Goal: Information Seeking & Learning: Learn about a topic

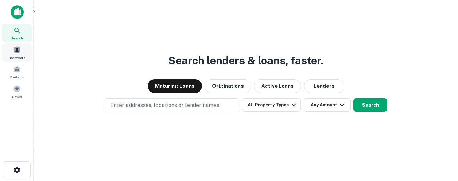
click at [16, 54] on div "Borrowers" at bounding box center [17, 53] width 30 height 18
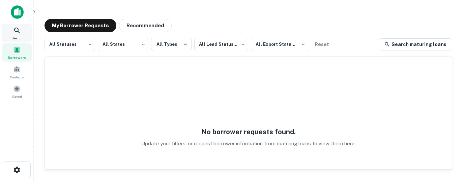
click at [23, 34] on div "Search" at bounding box center [17, 33] width 30 height 18
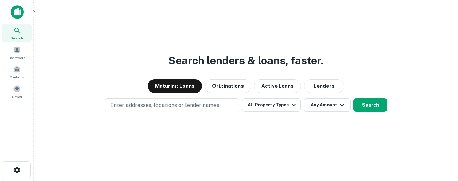
click at [18, 12] on img at bounding box center [17, 11] width 13 height 13
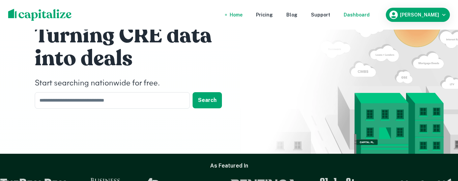
click at [367, 12] on div "Dashboard" at bounding box center [357, 14] width 26 height 7
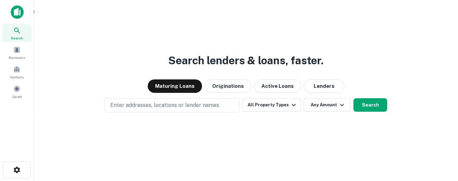
click at [14, 7] on img at bounding box center [17, 11] width 13 height 13
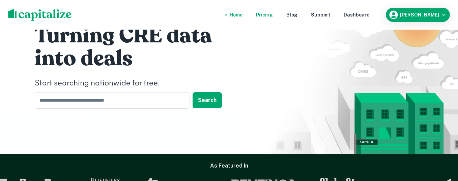
click at [273, 15] on div "Pricing" at bounding box center [264, 14] width 17 height 7
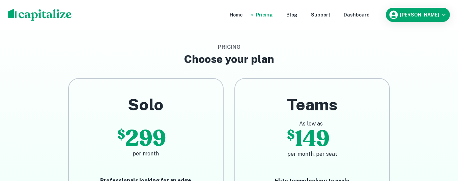
scroll to position [34, 0]
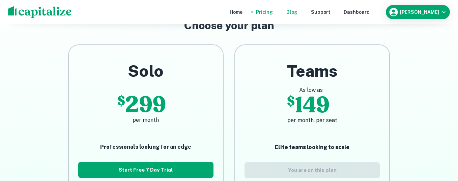
click at [297, 12] on div "Blog" at bounding box center [291, 11] width 11 height 7
click at [329, 13] on div "Support" at bounding box center [320, 11] width 19 height 7
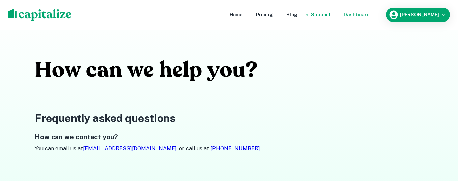
click at [365, 13] on div "Dashboard" at bounding box center [357, 14] width 26 height 7
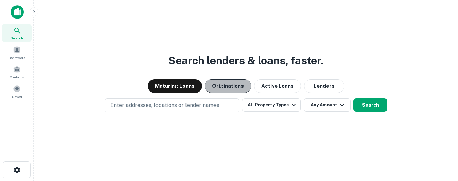
click at [228, 91] on button "Originations" at bounding box center [228, 86] width 47 height 13
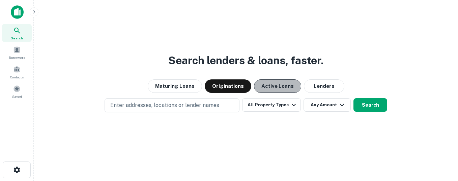
click at [262, 85] on button "Active Loans" at bounding box center [277, 86] width 47 height 13
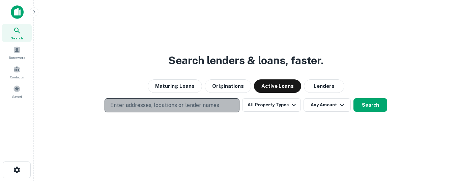
click at [203, 105] on p "Enter addresses, locations or lender names" at bounding box center [164, 106] width 109 height 8
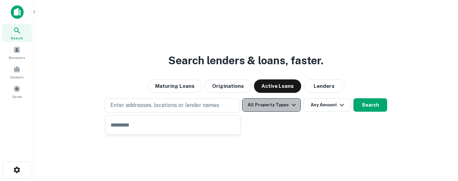
click at [282, 108] on button "All Property Types" at bounding box center [271, 104] width 59 height 13
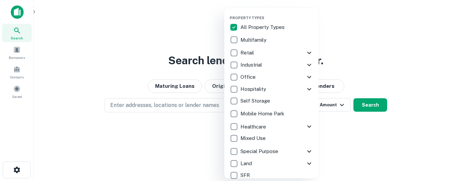
click at [361, 71] on div at bounding box center [231, 90] width 463 height 181
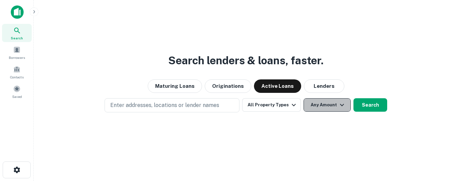
click at [334, 104] on button "Any Amount" at bounding box center [326, 104] width 47 height 13
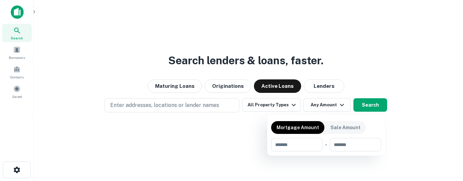
click at [366, 62] on div at bounding box center [231, 90] width 463 height 181
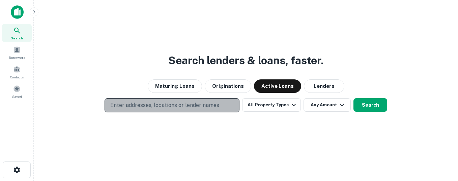
click at [169, 106] on p "Enter addresses, locations or lender names" at bounding box center [164, 106] width 109 height 8
click at [179, 102] on p "Enter addresses, locations or lender names" at bounding box center [164, 106] width 109 height 8
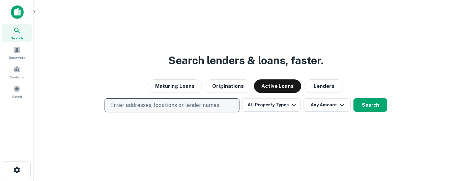
click at [160, 103] on p "Enter addresses, locations or lender names" at bounding box center [164, 106] width 109 height 8
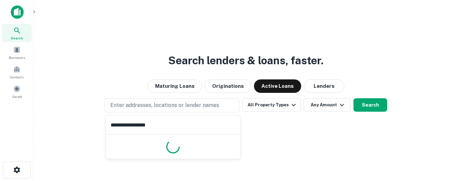
type input "**********"
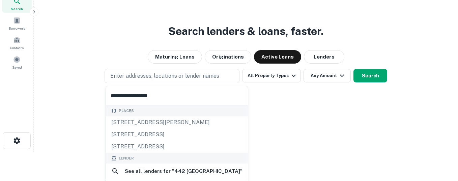
scroll to position [45, 0]
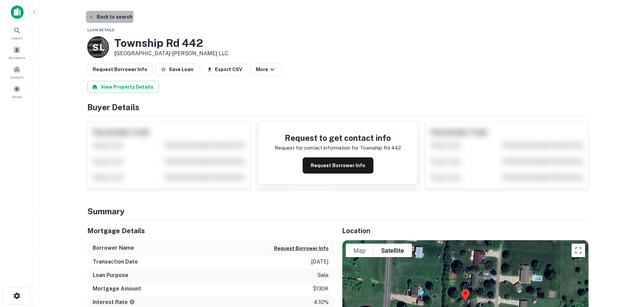
click at [97, 15] on button "Back to search" at bounding box center [110, 17] width 49 height 12
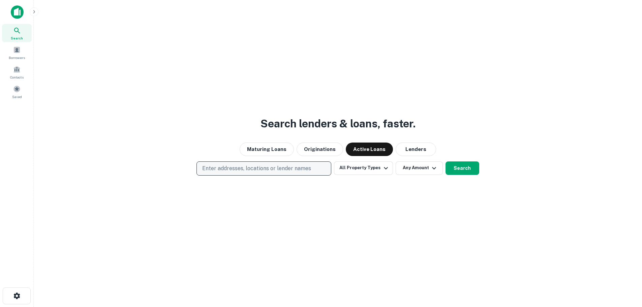
click at [292, 174] on button "Enter addresses, locations or lender names" at bounding box center [264, 169] width 135 height 14
type input "**********"
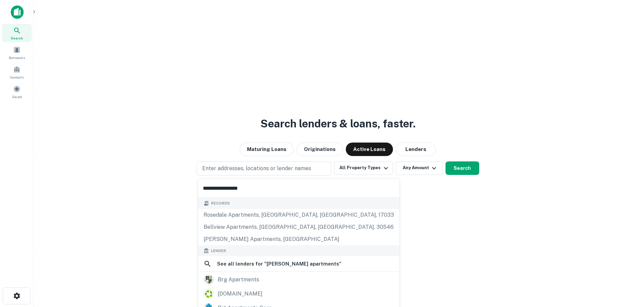
drag, startPoint x: 245, startPoint y: 190, endPoint x: 212, endPoint y: 187, distance: 33.2
click at [162, 181] on body "**********" at bounding box center [321, 153] width 642 height 307
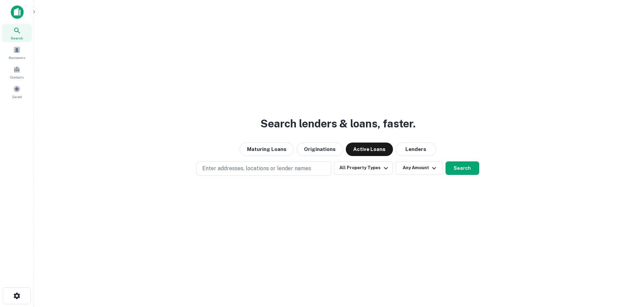
click at [153, 172] on div "Enter addresses, locations or lender names All Property Types Any Amount Search" at bounding box center [338, 169] width 598 height 14
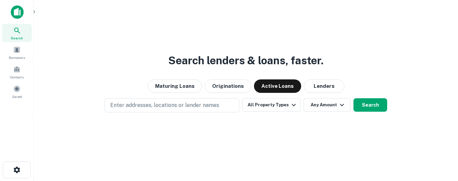
click at [257, 24] on div "Search lenders & loans, faster. Maturing Loans Originations Active Loans Lender…" at bounding box center [245, 106] width 413 height 181
click at [17, 16] on img at bounding box center [17, 11] width 13 height 13
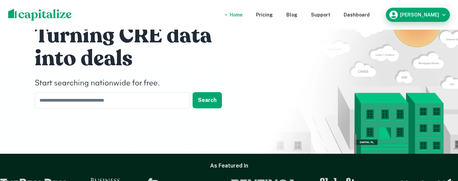
click at [438, 12] on div "[PERSON_NAME]" at bounding box center [417, 15] width 59 height 10
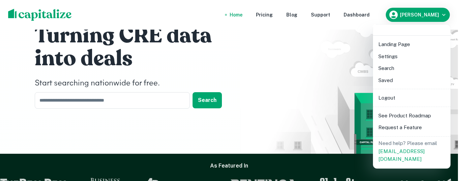
click at [290, 60] on div at bounding box center [231, 90] width 463 height 181
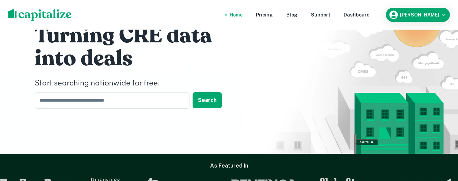
drag, startPoint x: 92, startPoint y: 1, endPoint x: 226, endPoint y: 45, distance: 140.9
click at [226, 45] on h1 "into deals" at bounding box center [136, 58] width 202 height 27
click at [262, 144] on img at bounding box center [349, 105] width 218 height 154
click at [363, 16] on div "Dashboard" at bounding box center [357, 14] width 26 height 7
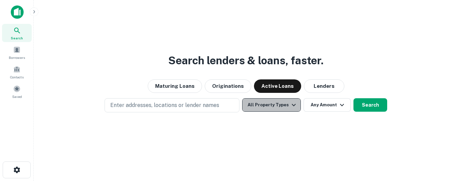
click at [286, 105] on button "All Property Types" at bounding box center [271, 104] width 59 height 13
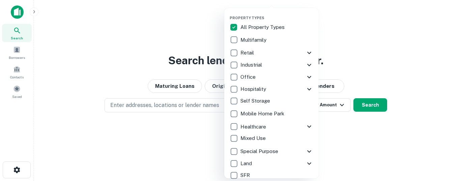
click at [305, 161] on icon at bounding box center [309, 164] width 8 height 8
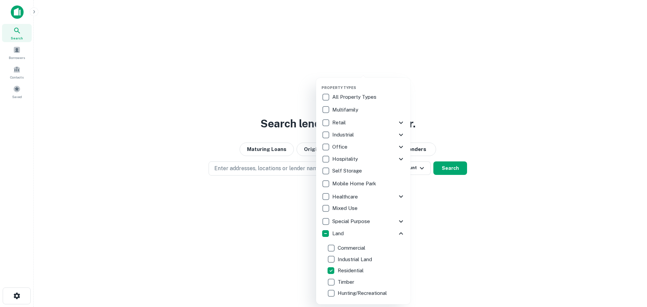
click at [458, 116] on div at bounding box center [323, 153] width 647 height 307
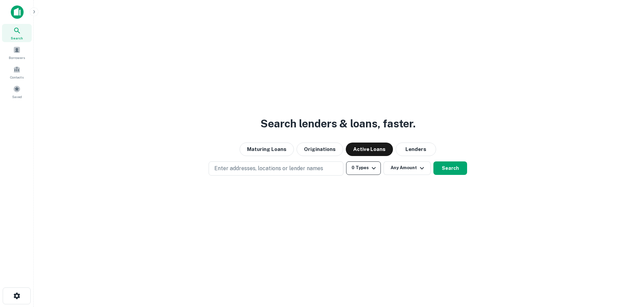
click at [372, 169] on icon "button" at bounding box center [374, 168] width 8 height 8
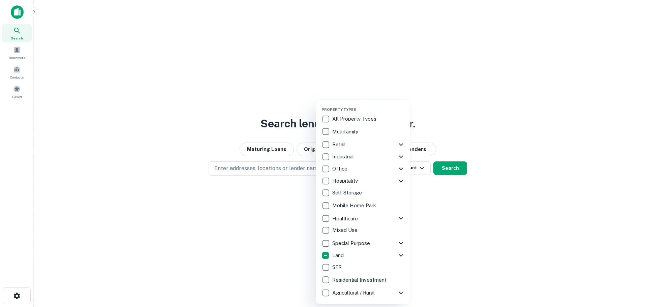
drag, startPoint x: 466, startPoint y: 202, endPoint x: 433, endPoint y: 192, distance: 34.5
click at [458, 181] on div at bounding box center [323, 153] width 647 height 307
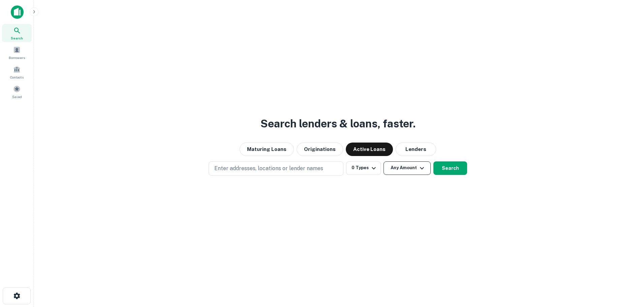
click at [413, 166] on button "Any Amount" at bounding box center [407, 168] width 47 height 13
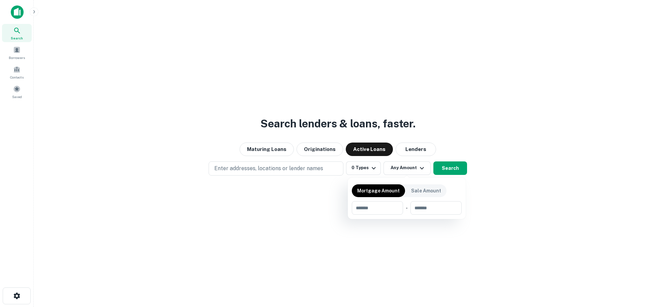
drag, startPoint x: 370, startPoint y: 169, endPoint x: 317, endPoint y: 168, distance: 52.6
click at [370, 168] on div at bounding box center [323, 153] width 647 height 307
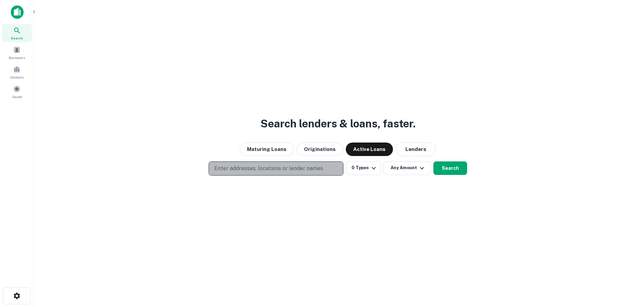
click at [306, 169] on p "Enter addresses, locations or lender names" at bounding box center [268, 169] width 109 height 8
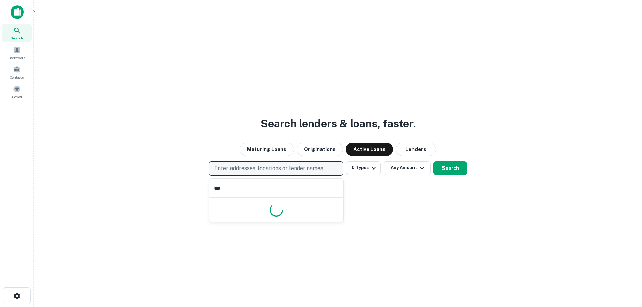
type input "****"
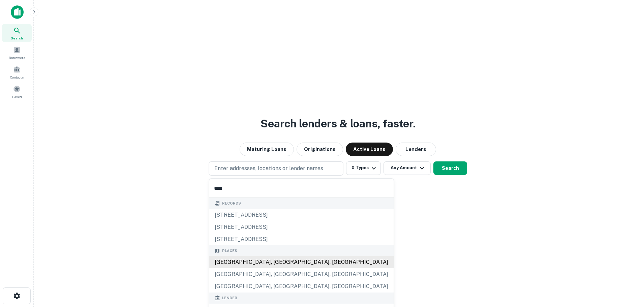
click at [259, 181] on div "[GEOGRAPHIC_DATA], [GEOGRAPHIC_DATA], [GEOGRAPHIC_DATA]" at bounding box center [301, 262] width 184 height 12
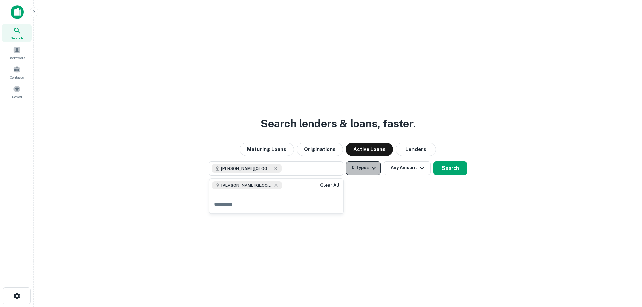
click at [379, 171] on button "0 Types" at bounding box center [363, 168] width 35 height 13
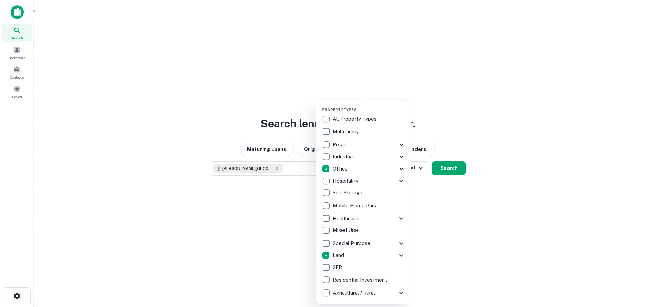
click at [439, 181] on div at bounding box center [323, 153] width 647 height 307
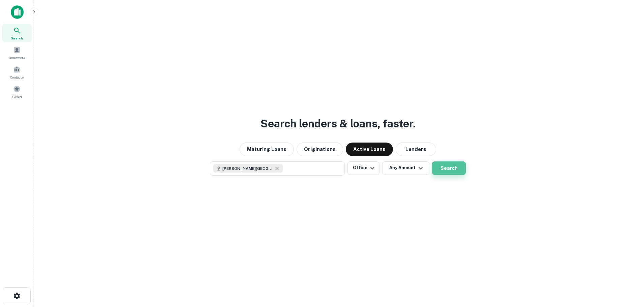
click at [445, 168] on button "Search" at bounding box center [449, 168] width 34 height 13
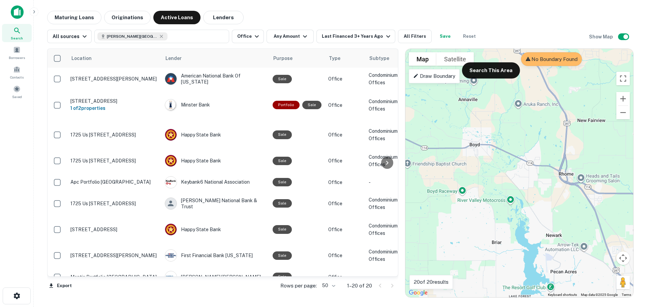
drag, startPoint x: 527, startPoint y: 183, endPoint x: 455, endPoint y: 157, distance: 76.1
click at [455, 157] on div "To activate drag with keyboard, press Alt + Enter. Once in keyboard drag state,…" at bounding box center [520, 173] width 228 height 249
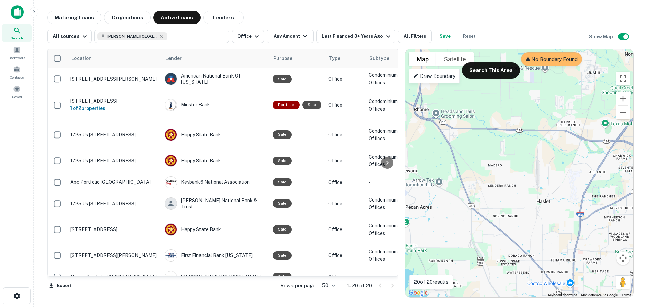
drag, startPoint x: 540, startPoint y: 202, endPoint x: 476, endPoint y: 151, distance: 82.1
click at [458, 155] on div "To activate drag with keyboard, press Alt + Enter. Once in keyboard drag state,…" at bounding box center [520, 173] width 228 height 249
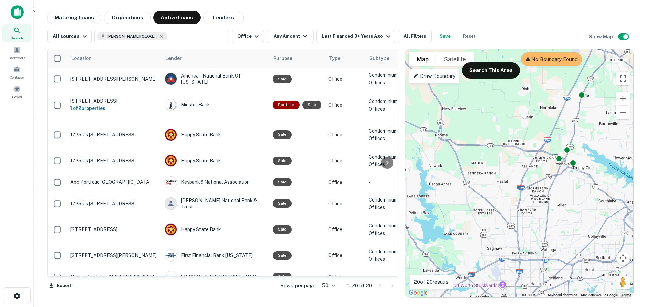
drag, startPoint x: 556, startPoint y: 243, endPoint x: 517, endPoint y: 262, distance: 43.1
click at [458, 181] on div "To activate drag with keyboard, press Alt + Enter. Once in keyboard drag state,…" at bounding box center [520, 173] width 228 height 249
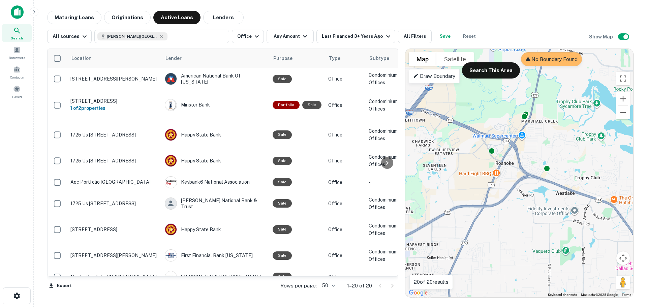
drag, startPoint x: 548, startPoint y: 182, endPoint x: 531, endPoint y: 197, distance: 23.4
click at [458, 181] on div "To activate drag with keyboard, press Alt + Enter. Once in keyboard drag state,…" at bounding box center [520, 173] width 228 height 249
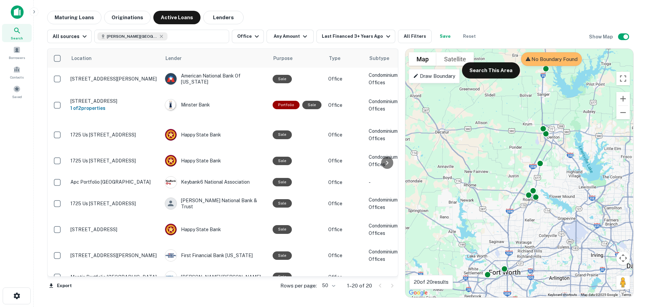
drag, startPoint x: 547, startPoint y: 211, endPoint x: 458, endPoint y: 151, distance: 107.9
click at [458, 153] on div "To activate drag with keyboard, press Alt + Enter. Once in keyboard drag state,…" at bounding box center [520, 173] width 228 height 249
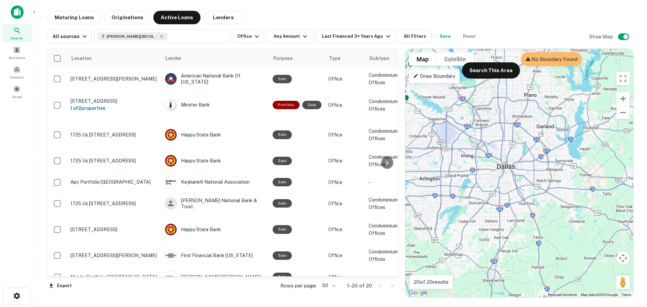
drag, startPoint x: 477, startPoint y: 167, endPoint x: 498, endPoint y: 172, distance: 21.2
click at [458, 172] on div "To activate drag with keyboard, press Alt + Enter. Once in keyboard drag state,…" at bounding box center [520, 173] width 228 height 249
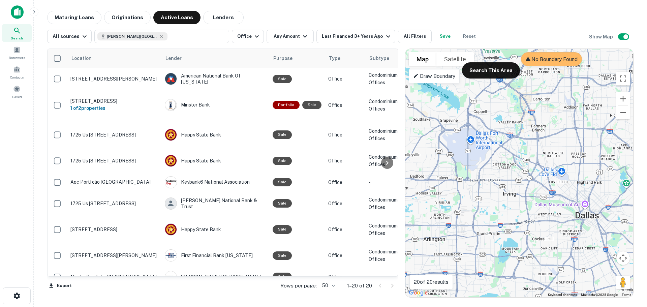
drag, startPoint x: 491, startPoint y: 154, endPoint x: 545, endPoint y: 195, distance: 68.1
click at [458, 181] on div "To activate drag with keyboard, press Alt + Enter. Once in keyboard drag state,…" at bounding box center [520, 173] width 228 height 249
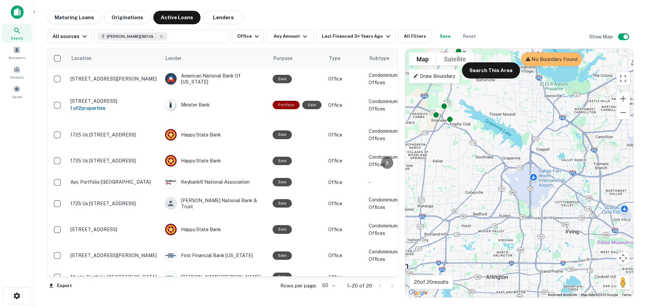
drag, startPoint x: 472, startPoint y: 158, endPoint x: 522, endPoint y: 198, distance: 63.8
click at [458, 181] on div "To activate drag with keyboard, press Alt + Enter. Once in keyboard drag state,…" at bounding box center [520, 173] width 228 height 249
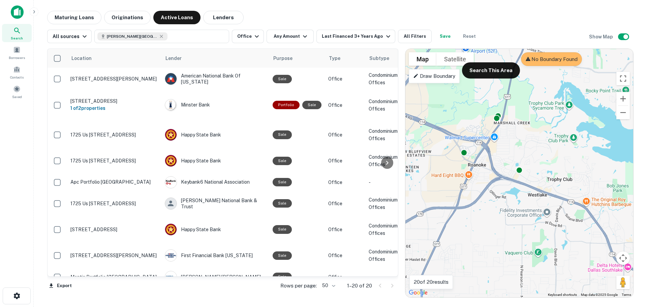
drag, startPoint x: 492, startPoint y: 184, endPoint x: 480, endPoint y: 212, distance: 29.8
click at [458, 181] on div "To activate drag with keyboard, press Alt + Enter. Once in keyboard drag state,…" at bounding box center [520, 173] width 228 height 249
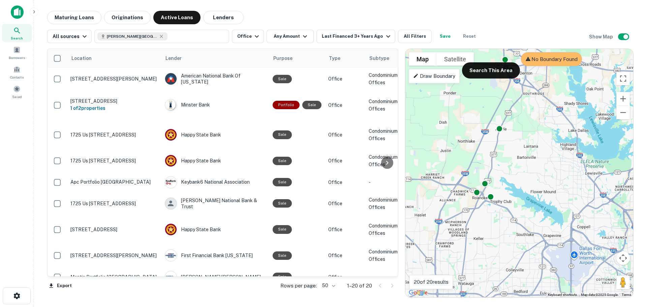
drag, startPoint x: 464, startPoint y: 217, endPoint x: 582, endPoint y: 249, distance: 121.9
click at [458, 181] on div "To activate drag with keyboard, press Alt + Enter. Once in keyboard drag state,…" at bounding box center [520, 173] width 228 height 249
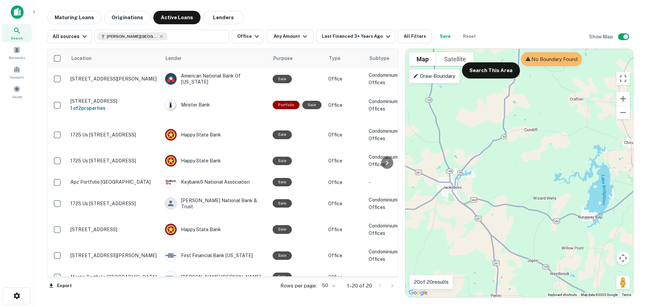
drag, startPoint x: 433, startPoint y: 178, endPoint x: 643, endPoint y: 237, distance: 218.5
click at [458, 181] on div "Maturing Loans Originations Active Loans Lenders All sources [PERSON_NAME][GEOG…" at bounding box center [340, 154] width 603 height 287
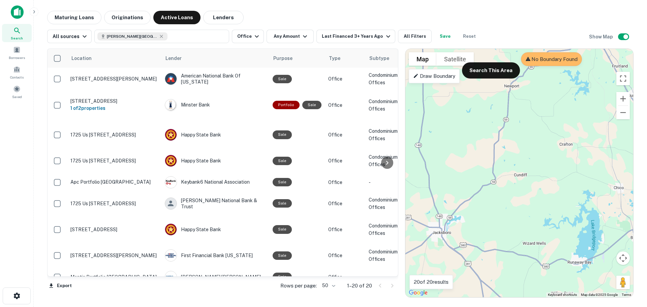
drag, startPoint x: 587, startPoint y: 185, endPoint x: 524, endPoint y: 166, distance: 65.3
click at [458, 166] on div "To activate drag with keyboard, press Alt + Enter. Once in keyboard drag state,…" at bounding box center [520, 173] width 228 height 249
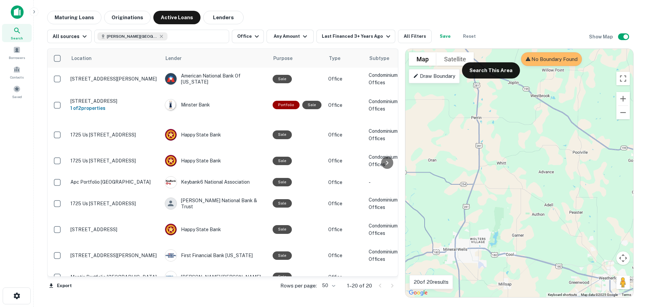
drag, startPoint x: 539, startPoint y: 206, endPoint x: 500, endPoint y: 133, distance: 82.2
click at [458, 133] on div "To activate drag with keyboard, press Alt + Enter. Once in keyboard drag state,…" at bounding box center [520, 173] width 228 height 249
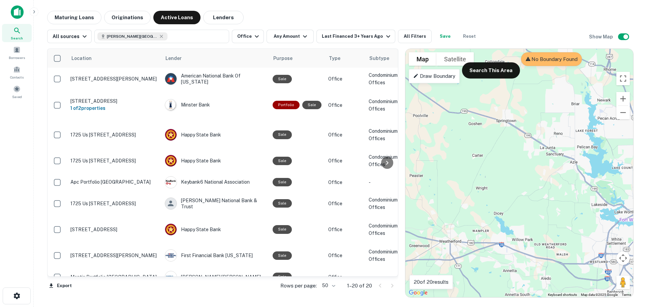
drag, startPoint x: 527, startPoint y: 161, endPoint x: 497, endPoint y: 226, distance: 71.1
click at [458, 181] on div "To activate drag with keyboard, press Alt + Enter. Once in keyboard drag state,…" at bounding box center [520, 173] width 228 height 249
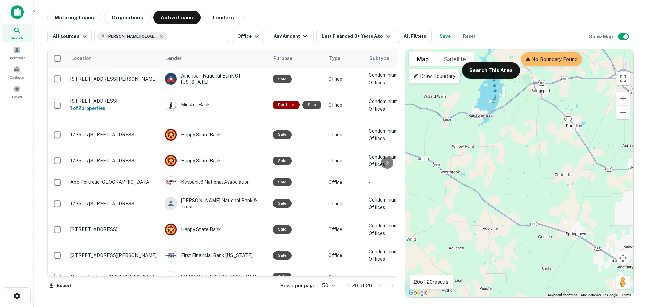
drag, startPoint x: 483, startPoint y: 161, endPoint x: 553, endPoint y: 270, distance: 129.7
click at [458, 181] on div "To activate drag with keyboard, press Alt + Enter. Once in keyboard drag state,…" at bounding box center [520, 173] width 228 height 249
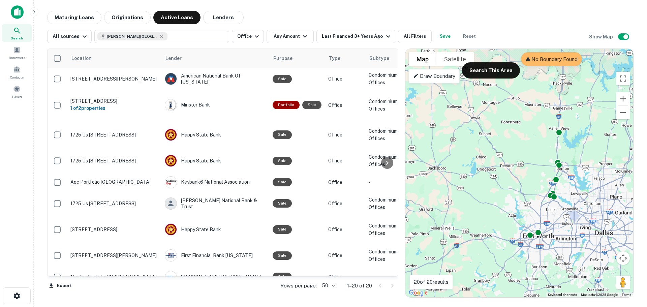
drag, startPoint x: 544, startPoint y: 261, endPoint x: 486, endPoint y: 220, distance: 71.3
click at [458, 181] on div "To activate drag with keyboard, press Alt + Enter. Once in keyboard drag state,…" at bounding box center [520, 173] width 228 height 249
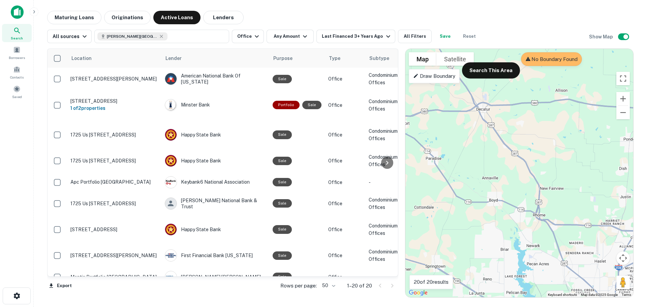
drag, startPoint x: 501, startPoint y: 182, endPoint x: 489, endPoint y: 173, distance: 14.9
click at [458, 173] on div "To activate drag with keyboard, press Alt + Enter. Once in keyboard drag state,…" at bounding box center [520, 173] width 228 height 249
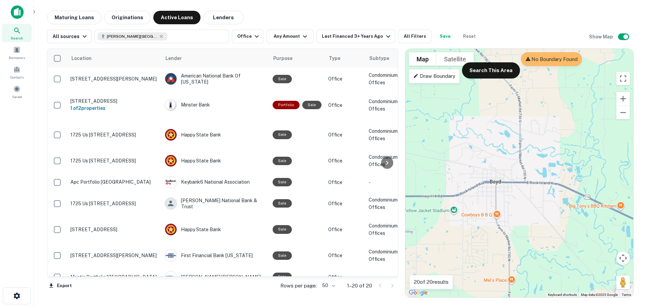
drag, startPoint x: 475, startPoint y: 187, endPoint x: 513, endPoint y: 222, distance: 51.8
click at [458, 181] on div "To activate drag with keyboard, press Alt + Enter. Once in keyboard drag state,…" at bounding box center [520, 173] width 228 height 249
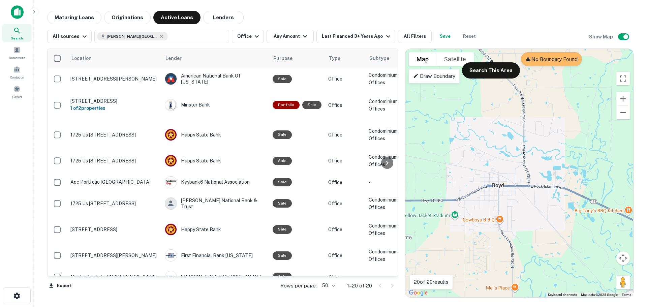
click at [458, 73] on button "Search This Area" at bounding box center [491, 70] width 58 height 16
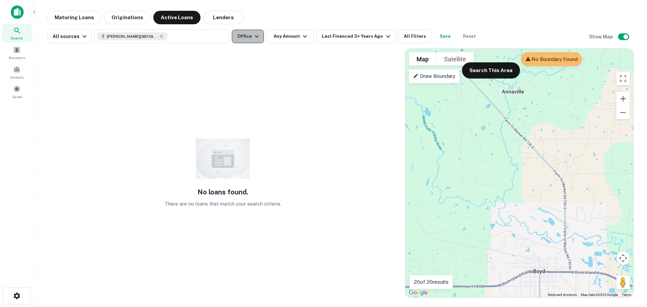
click at [246, 37] on button "Office" at bounding box center [248, 36] width 32 height 13
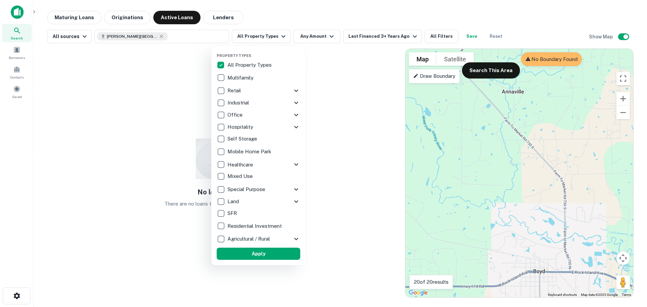
click at [270, 181] on button "Apply" at bounding box center [259, 254] width 84 height 12
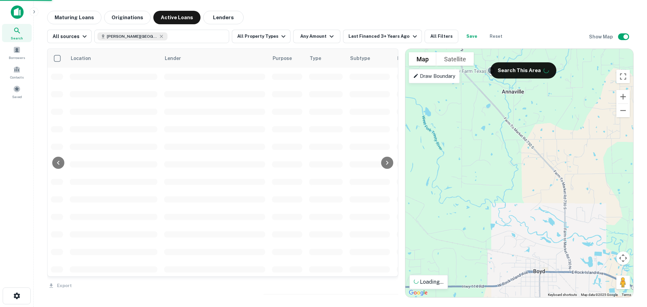
drag, startPoint x: 523, startPoint y: 247, endPoint x: 499, endPoint y: 203, distance: 49.5
click at [458, 181] on div "Property Types All Property Types Multifamily Retail Storefront Auto Shop Bar S…" at bounding box center [323, 153] width 647 height 307
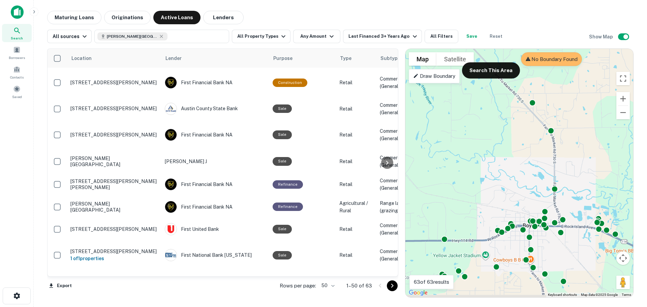
drag, startPoint x: 527, startPoint y: 241, endPoint x: 505, endPoint y: 155, distance: 88.3
click at [458, 155] on div "To activate drag with keyboard, press Alt + Enter. Once in keyboard drag state,…" at bounding box center [520, 173] width 228 height 249
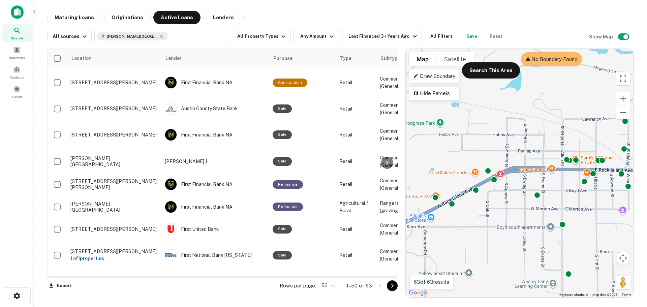
drag, startPoint x: 459, startPoint y: 236, endPoint x: 537, endPoint y: 204, distance: 84.4
click at [458, 181] on div "To activate drag with keyboard, press Alt + Enter. Once in keyboard drag state,…" at bounding box center [520, 173] width 228 height 249
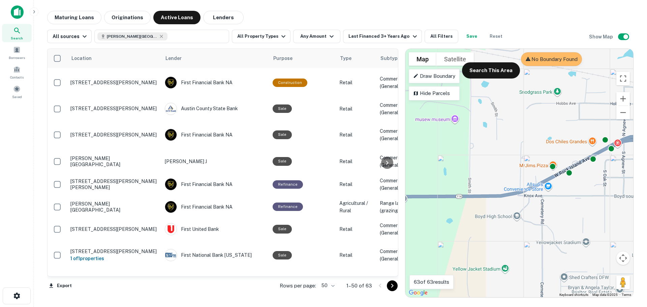
drag, startPoint x: 485, startPoint y: 220, endPoint x: 531, endPoint y: 213, distance: 46.8
click at [458, 181] on div "To activate drag with keyboard, press Alt + Enter. Once in keyboard drag state,…" at bounding box center [520, 173] width 228 height 249
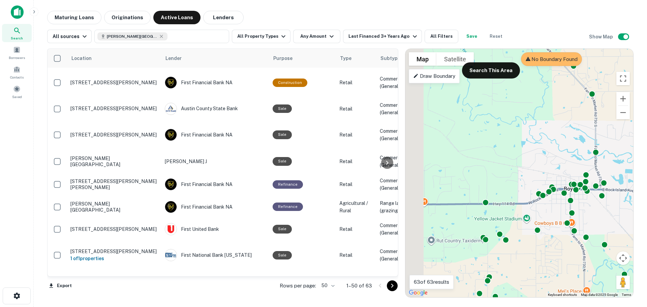
drag, startPoint x: 498, startPoint y: 217, endPoint x: 508, endPoint y: 217, distance: 9.1
click at [458, 181] on div "To activate drag with keyboard, press Alt + Enter. Once in keyboard drag state,…" at bounding box center [520, 173] width 228 height 249
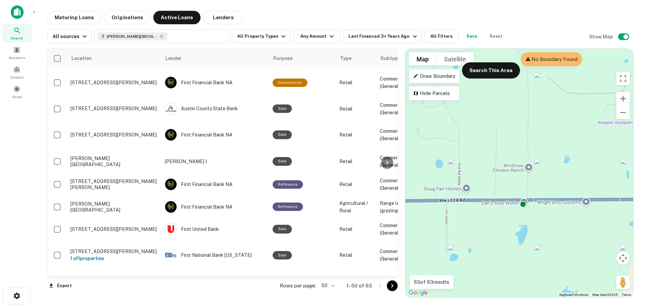
drag, startPoint x: 471, startPoint y: 210, endPoint x: 491, endPoint y: 220, distance: 22.6
click at [458, 181] on div "To activate drag with keyboard, press Alt + Enter. Once in keyboard drag state,…" at bounding box center [520, 173] width 228 height 249
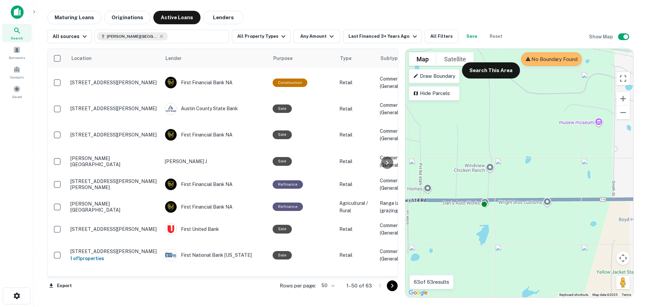
drag, startPoint x: 540, startPoint y: 224, endPoint x: 474, endPoint y: 223, distance: 65.8
click at [458, 181] on div "To activate drag with keyboard, press Alt + Enter. Once in keyboard drag state,…" at bounding box center [520, 173] width 228 height 249
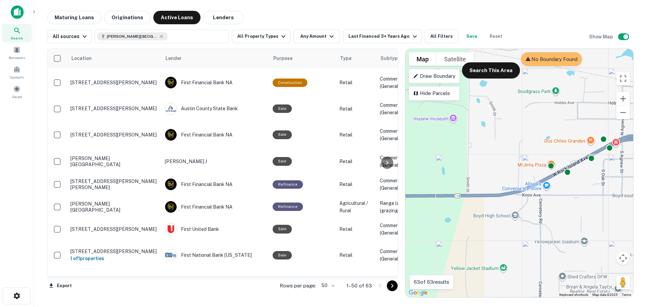
drag, startPoint x: 548, startPoint y: 210, endPoint x: 476, endPoint y: 234, distance: 75.3
click at [458, 181] on div "To activate drag with keyboard, press Alt + Enter. Once in keyboard drag state,…" at bounding box center [520, 173] width 228 height 249
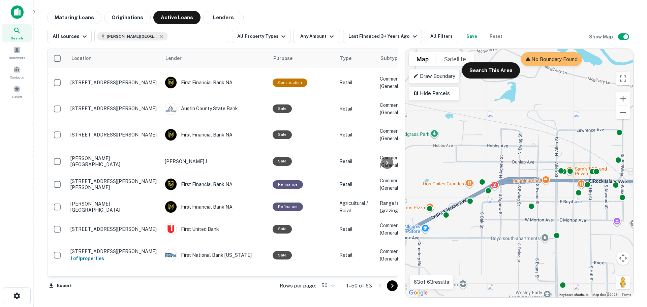
drag, startPoint x: 519, startPoint y: 215, endPoint x: 463, endPoint y: 245, distance: 63.5
click at [458, 181] on div "To activate drag with keyboard, press Alt + Enter. Once in keyboard drag state,…" at bounding box center [520, 173] width 228 height 249
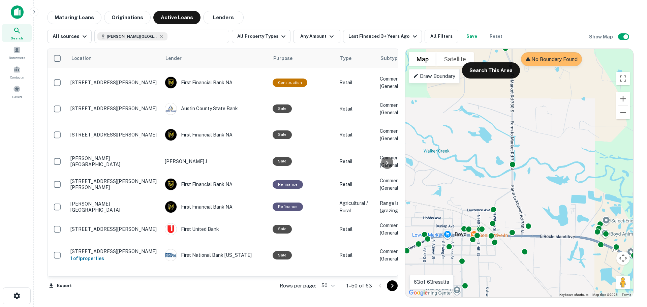
drag, startPoint x: 534, startPoint y: 209, endPoint x: 508, endPoint y: 218, distance: 27.3
click at [458, 181] on div "To activate drag with keyboard, press Alt + Enter. Once in keyboard drag state,…" at bounding box center [520, 173] width 228 height 249
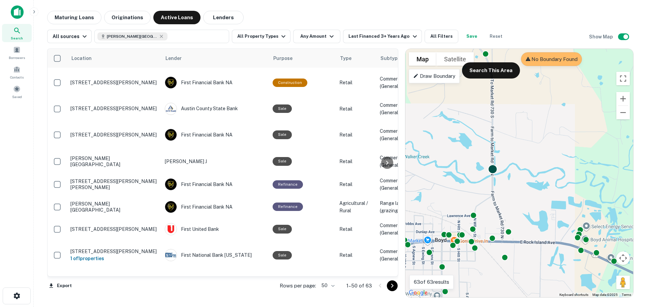
click at [458, 169] on div at bounding box center [493, 169] width 10 height 10
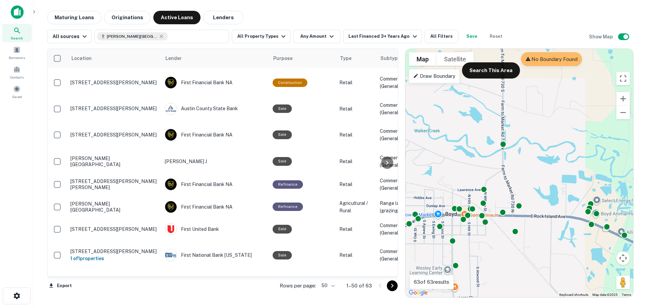
drag, startPoint x: 532, startPoint y: 265, endPoint x: 553, endPoint y: 231, distance: 39.5
click at [458, 181] on div "To activate drag with keyboard, press Alt + Enter. Once in keyboard drag state,…" at bounding box center [520, 173] width 228 height 249
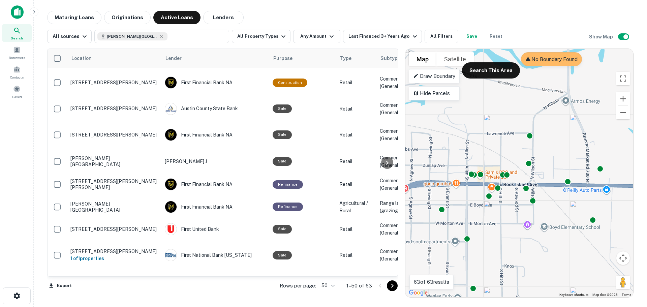
drag, startPoint x: 480, startPoint y: 245, endPoint x: 491, endPoint y: 236, distance: 14.3
click at [458, 181] on div "To activate drag with keyboard, press Alt + Enter. Once in keyboard drag state,…" at bounding box center [520, 173] width 228 height 249
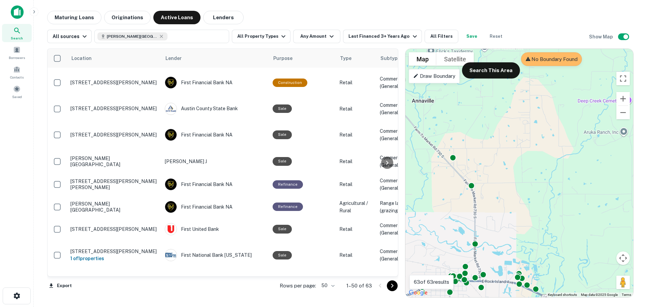
drag, startPoint x: 483, startPoint y: 179, endPoint x: 538, endPoint y: 200, distance: 58.9
click at [458, 181] on div "To activate drag with keyboard, press Alt + Enter. Once in keyboard drag state,…" at bounding box center [520, 173] width 228 height 249
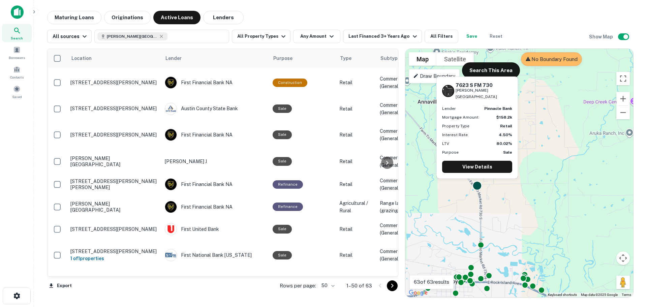
click at [458, 181] on div at bounding box center [478, 186] width 10 height 10
click at [458, 168] on link "View Details" at bounding box center [477, 167] width 70 height 12
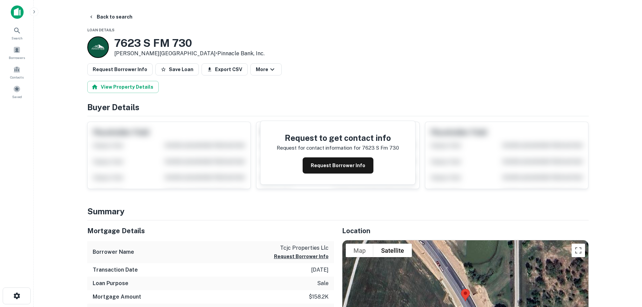
drag, startPoint x: 273, startPoint y: 255, endPoint x: 297, endPoint y: 87, distance: 169.3
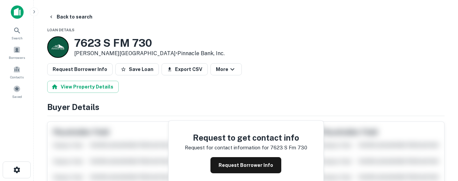
click at [21, 9] on img at bounding box center [17, 11] width 13 height 13
